Goal: Information Seeking & Learning: Learn about a topic

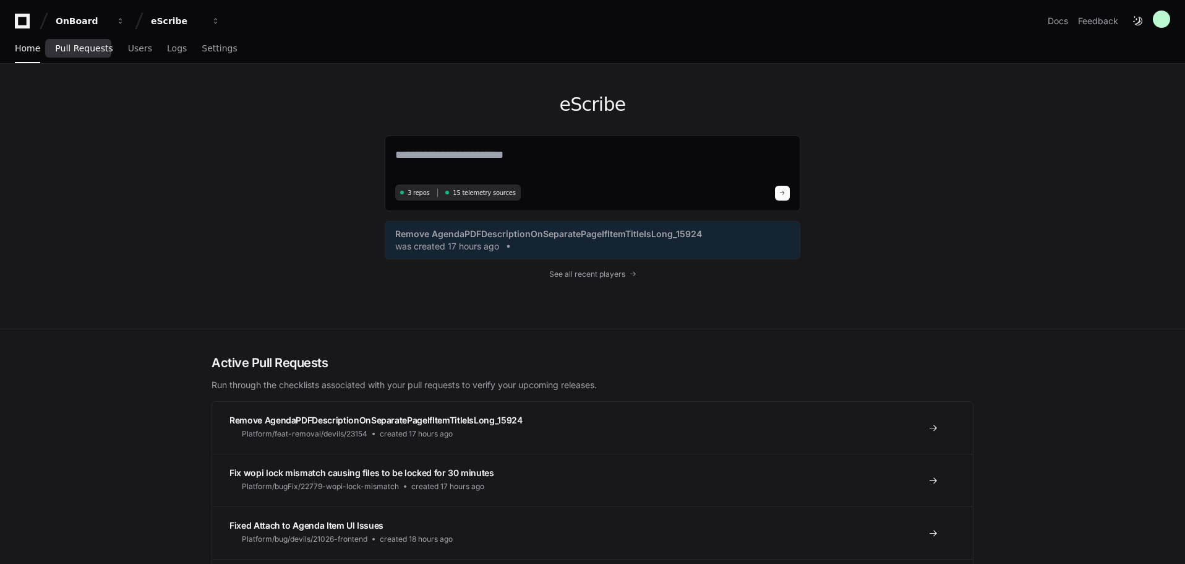
click at [71, 51] on span "Pull Requests" at bounding box center [84, 48] width 58 height 7
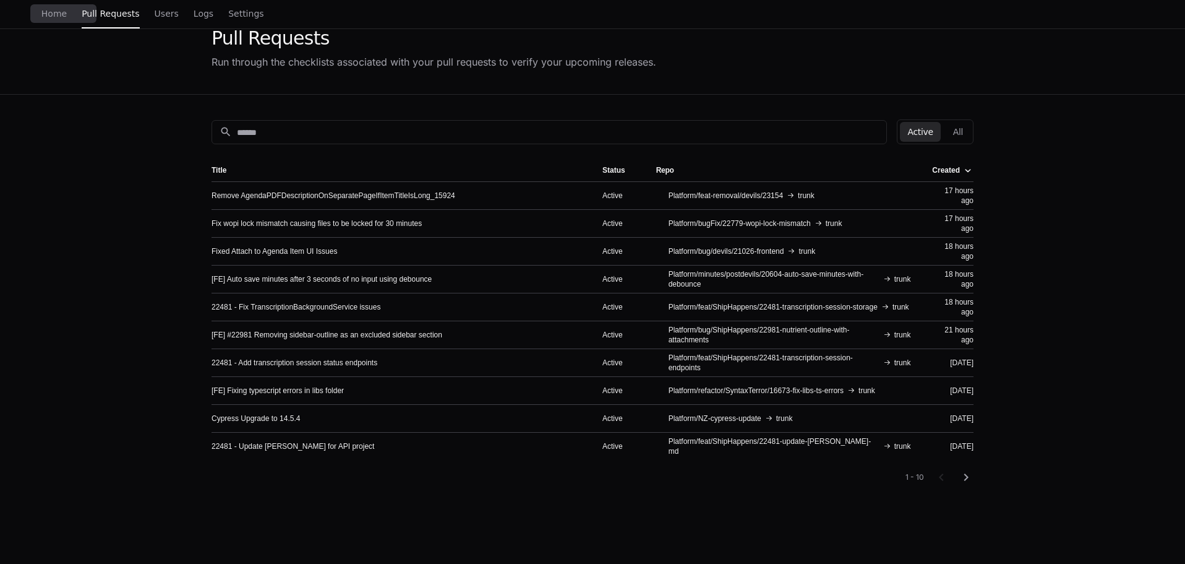
scroll to position [62, 0]
click at [268, 307] on link "22481 - Fix TranscriptionBackgroundService issues" at bounding box center [296, 306] width 169 height 10
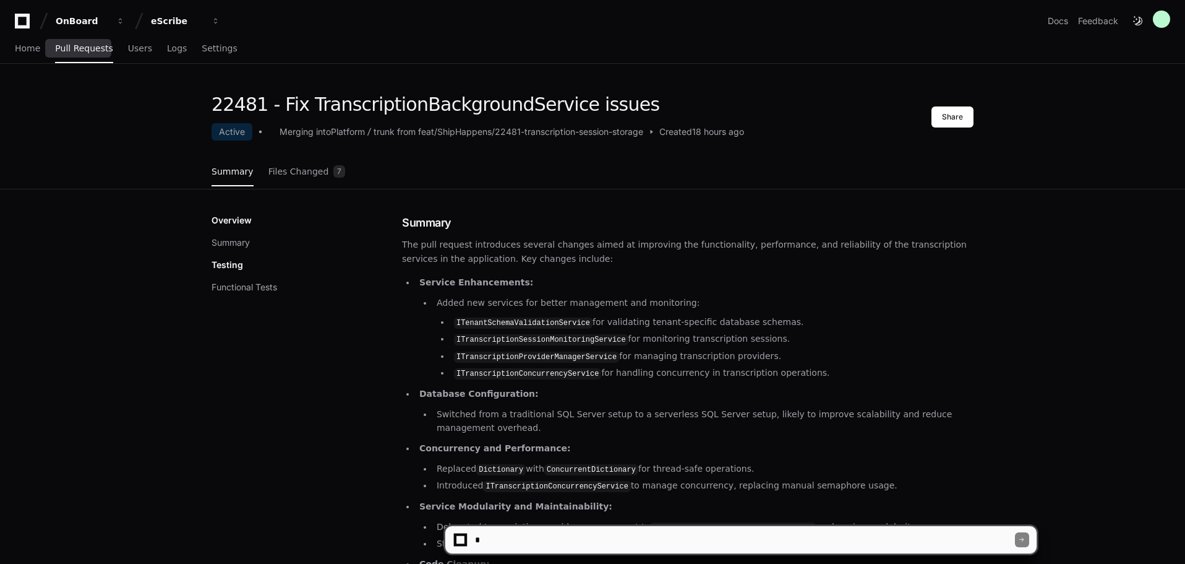
click at [557, 541] on textarea at bounding box center [744, 539] width 543 height 27
type textarea "**********"
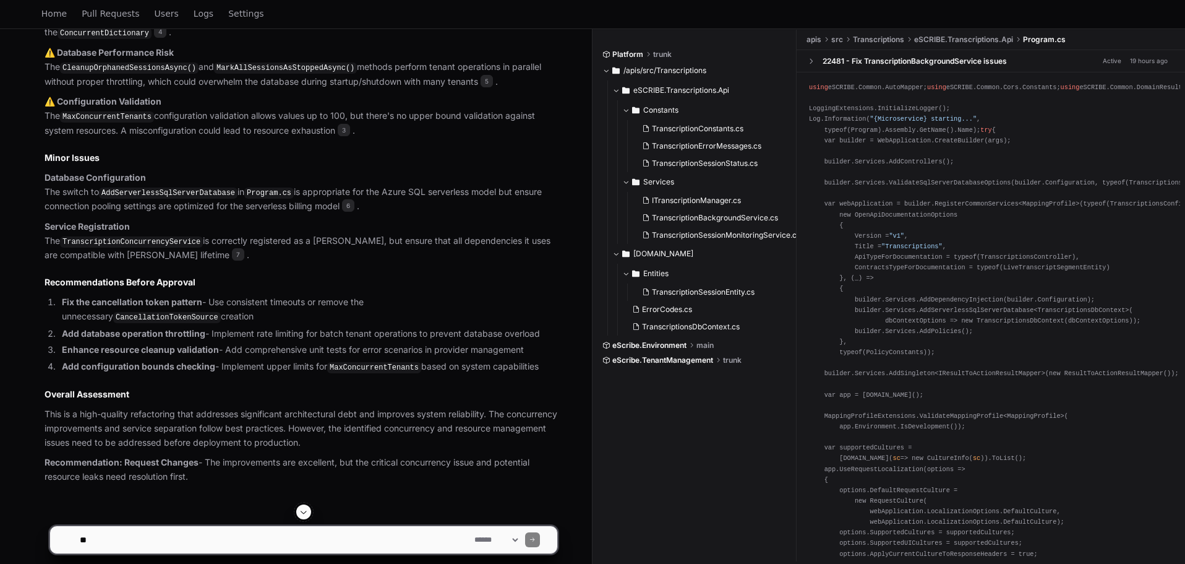
scroll to position [1262, 0]
